Goal: Information Seeking & Learning: Learn about a topic

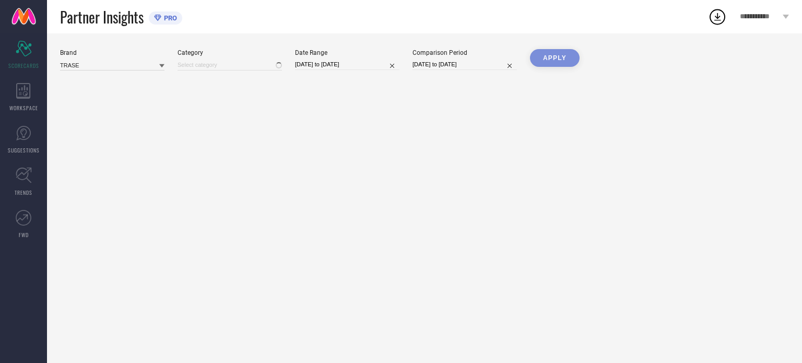
type input "All"
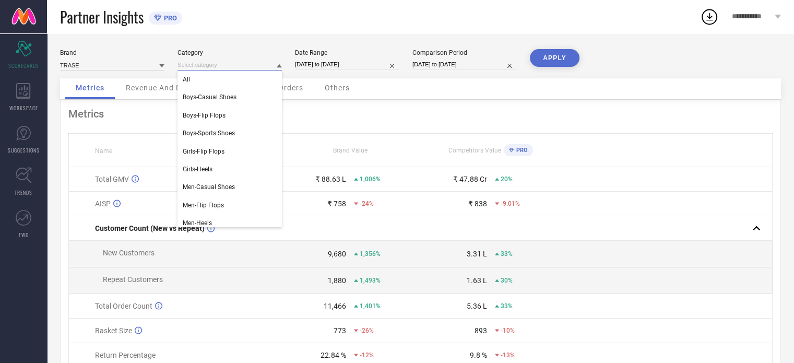
click at [275, 64] on input at bounding box center [229, 64] width 104 height 11
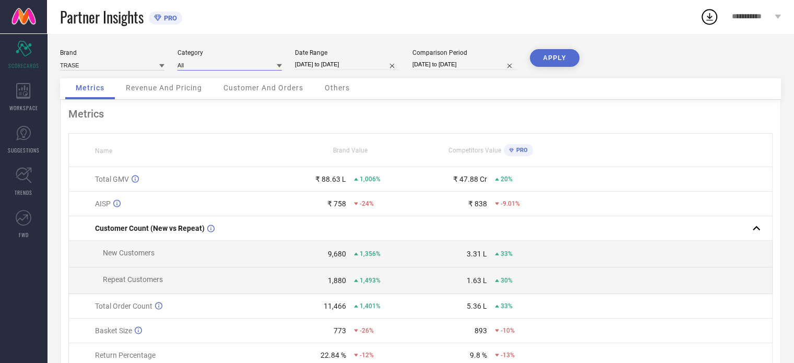
click at [275, 64] on input at bounding box center [229, 64] width 104 height 11
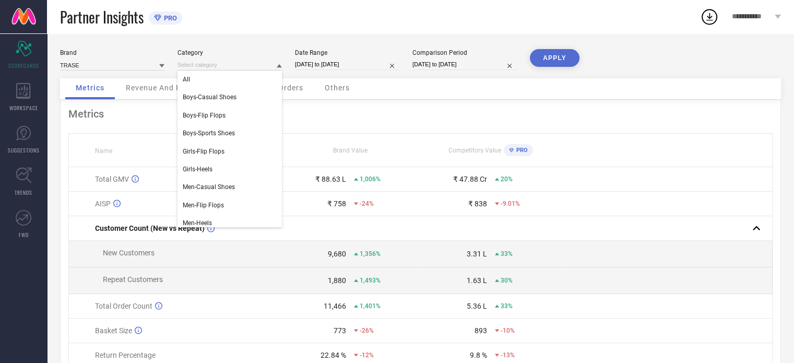
click at [334, 120] on div "Metrics" at bounding box center [420, 114] width 704 height 13
